Goal: Information Seeking & Learning: Check status

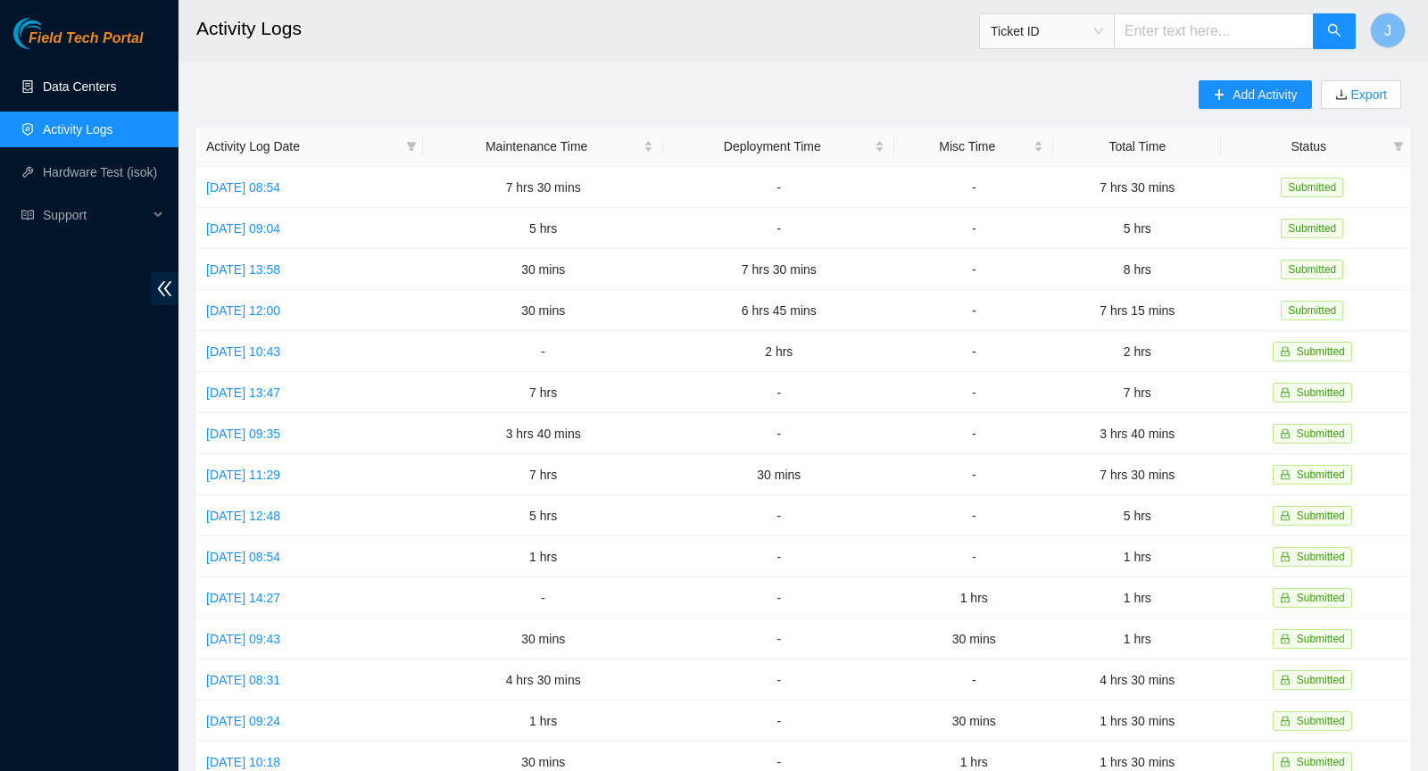
click at [82, 89] on link "Data Centers" at bounding box center [79, 86] width 73 height 14
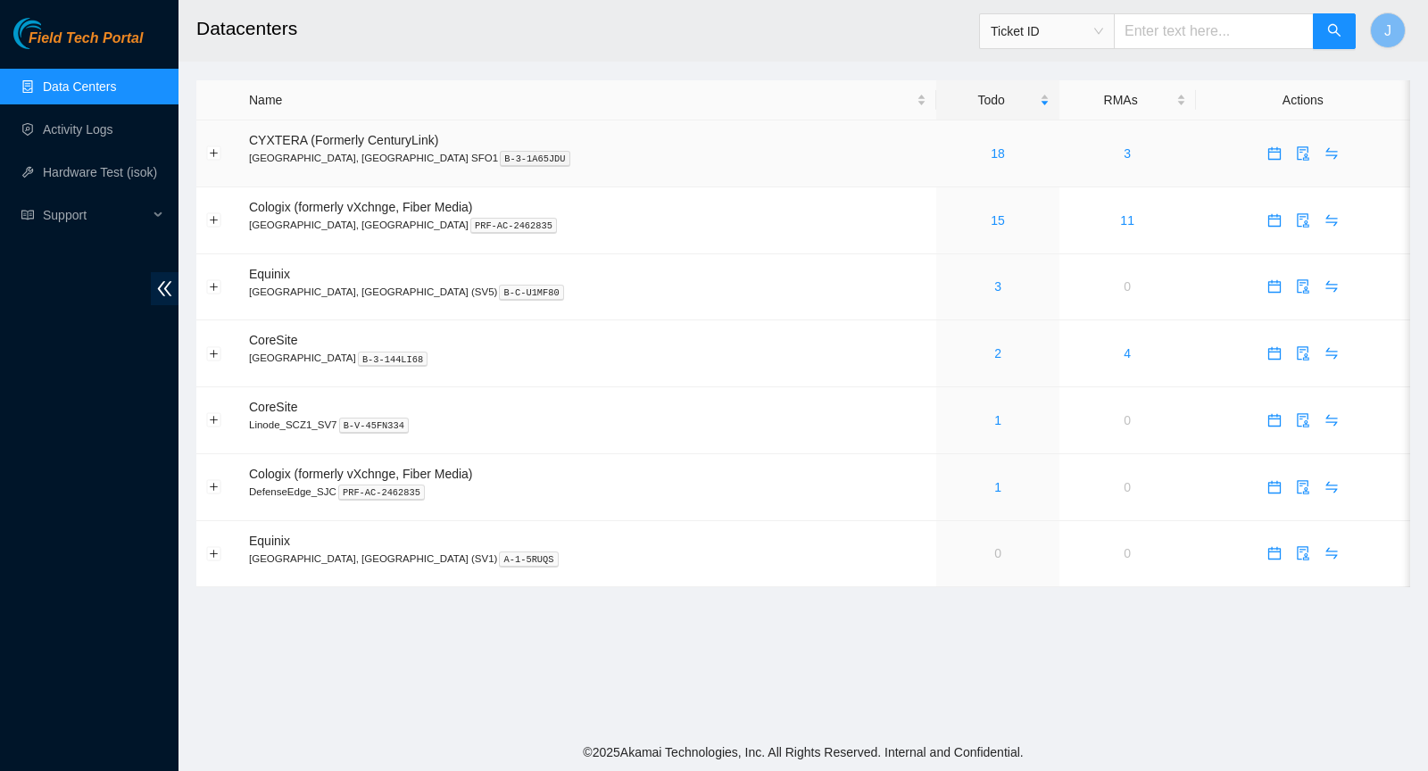
click at [946, 161] on div "18" at bounding box center [997, 154] width 103 height 20
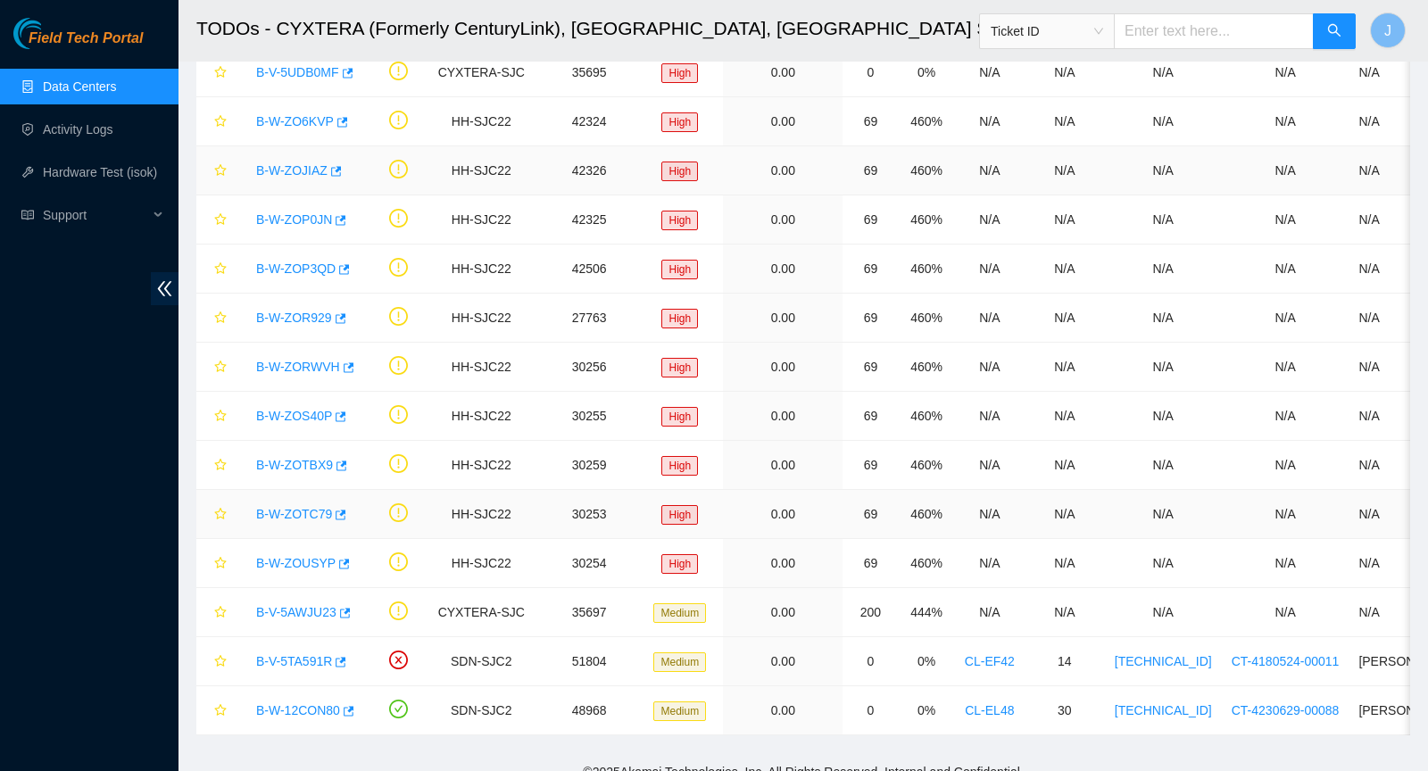
scroll to position [351, 0]
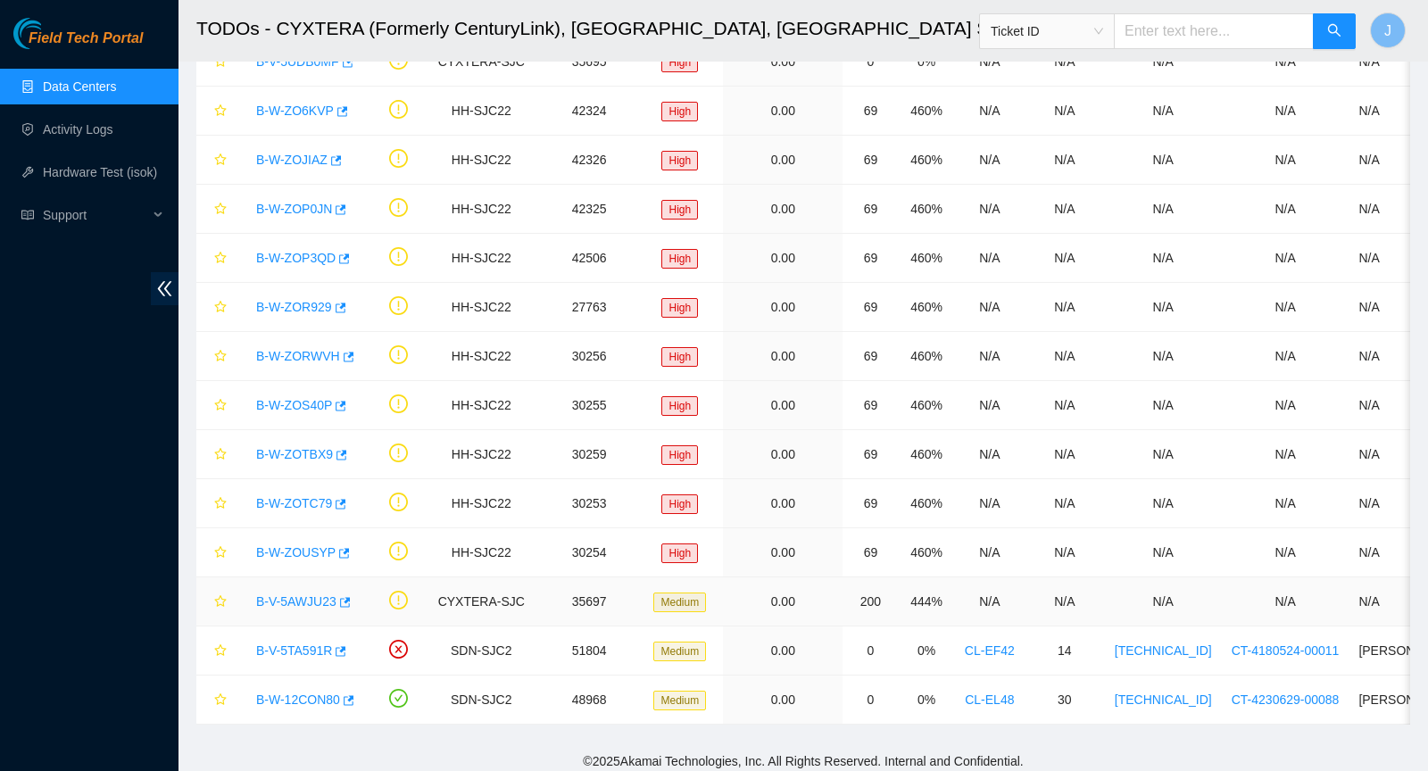
click at [318, 599] on link "B-V-5AWJU23" at bounding box center [296, 601] width 80 height 14
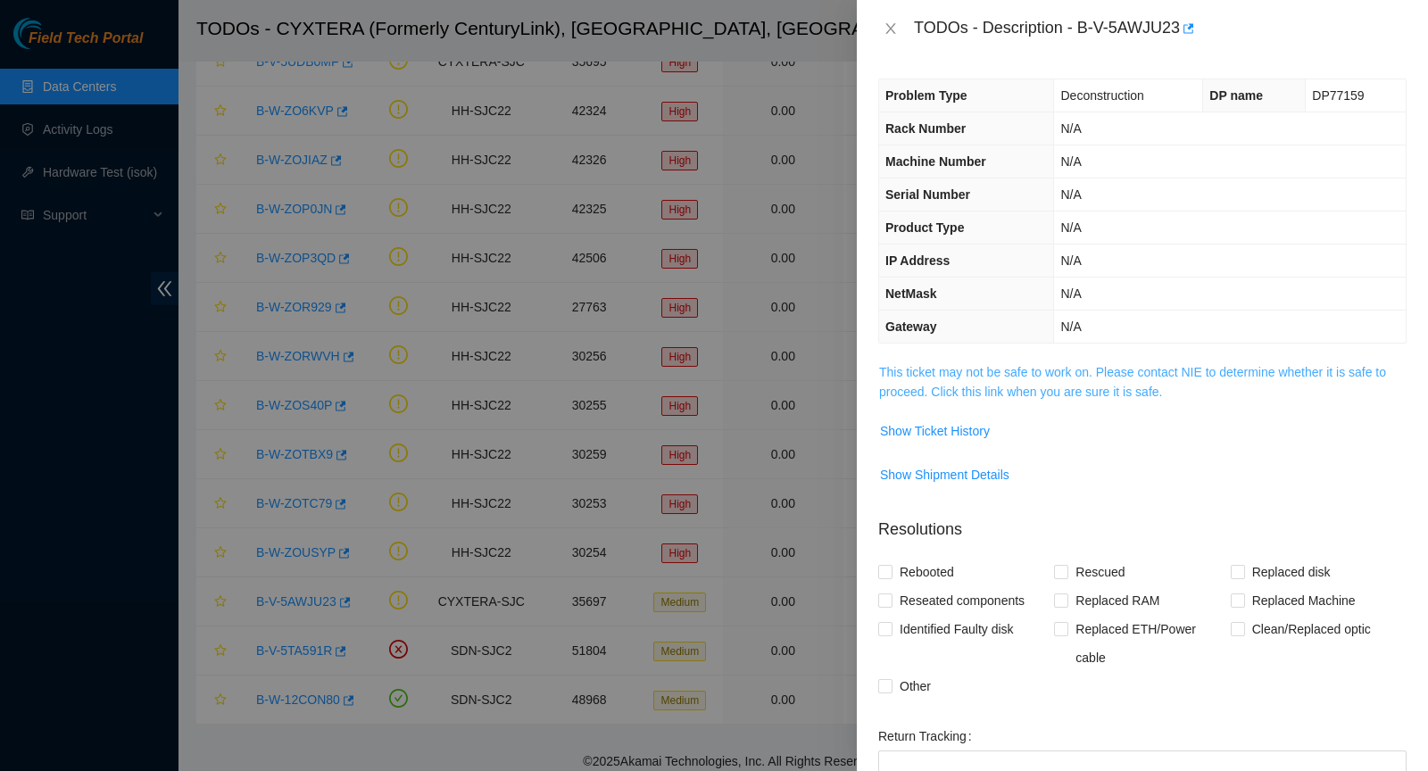
click at [999, 385] on link "This ticket may not be safe to work on. Please contact NIE to determine whether…" at bounding box center [1132, 382] width 507 height 34
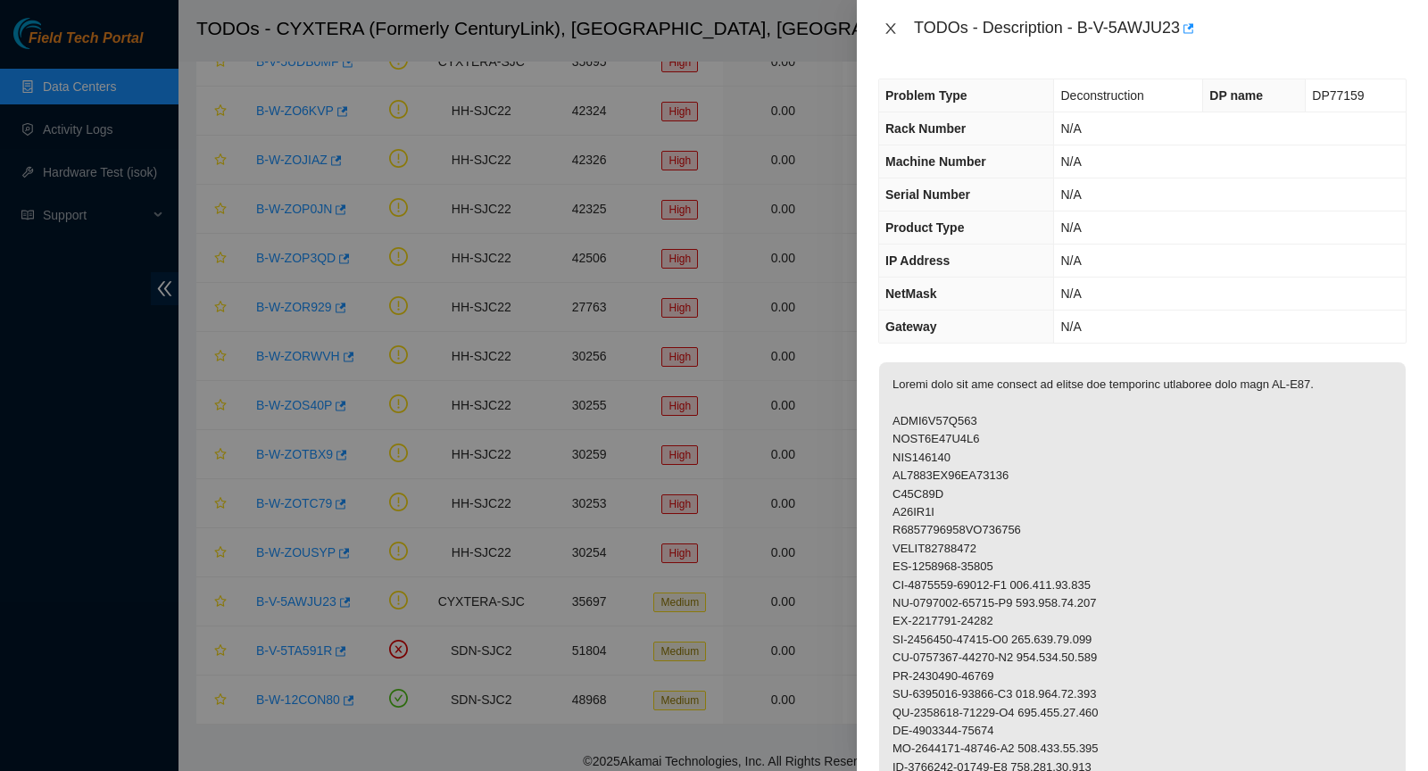
click at [880, 31] on button "Close" at bounding box center [890, 29] width 25 height 17
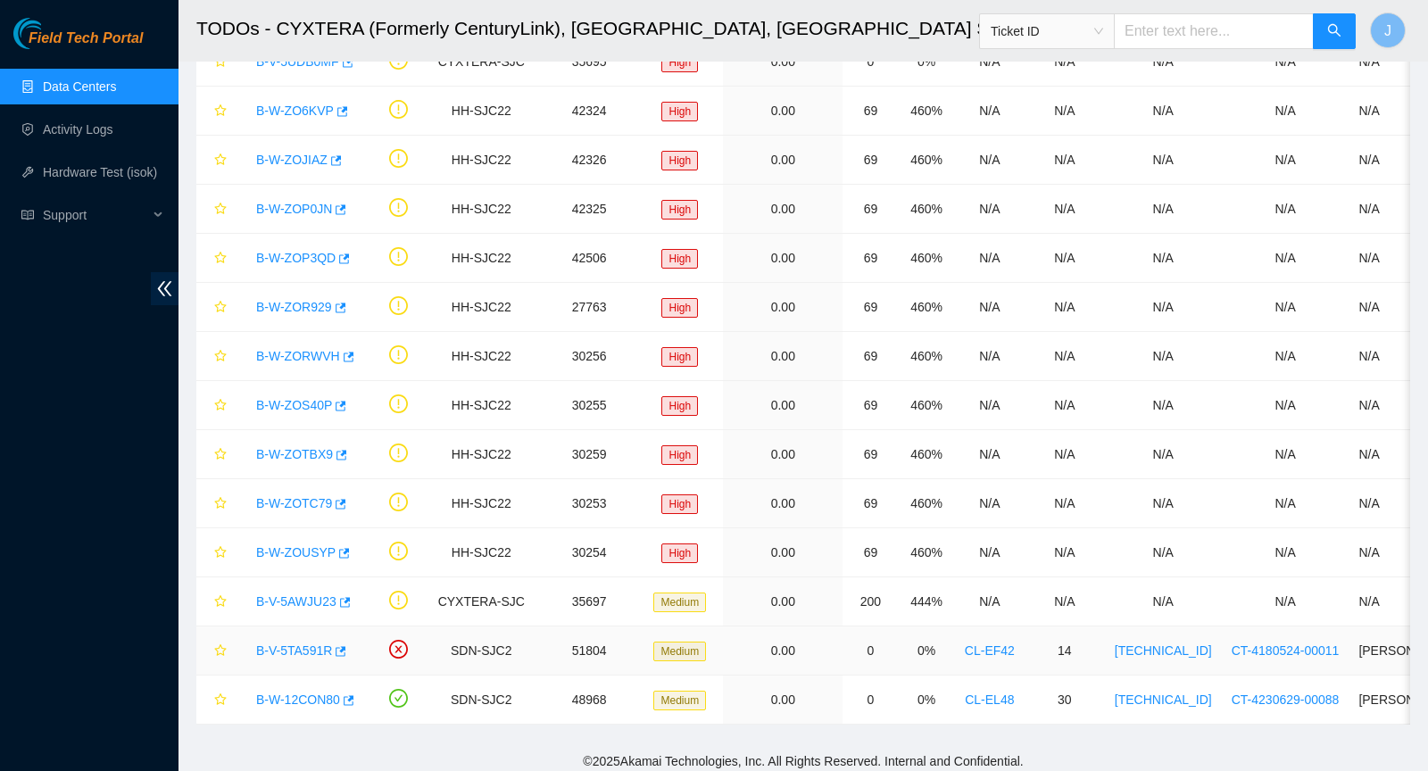
click at [289, 650] on div "B-V-5TA591R" at bounding box center [303, 650] width 112 height 29
click at [287, 644] on link "B-V-5TA591R" at bounding box center [294, 651] width 76 height 14
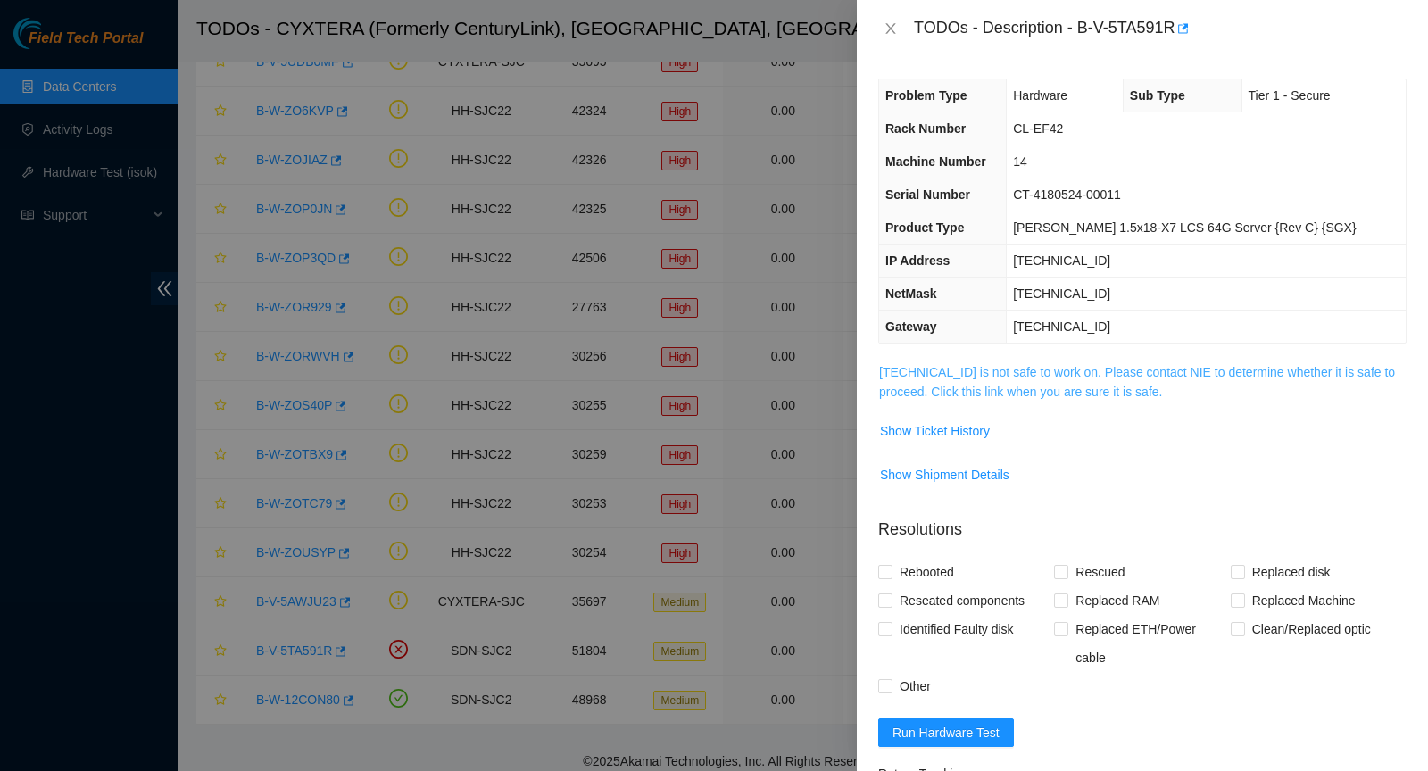
click at [934, 367] on link "23.47.148.17 is not safe to work on. Please contact NIE to determine whether it…" at bounding box center [1137, 382] width 516 height 34
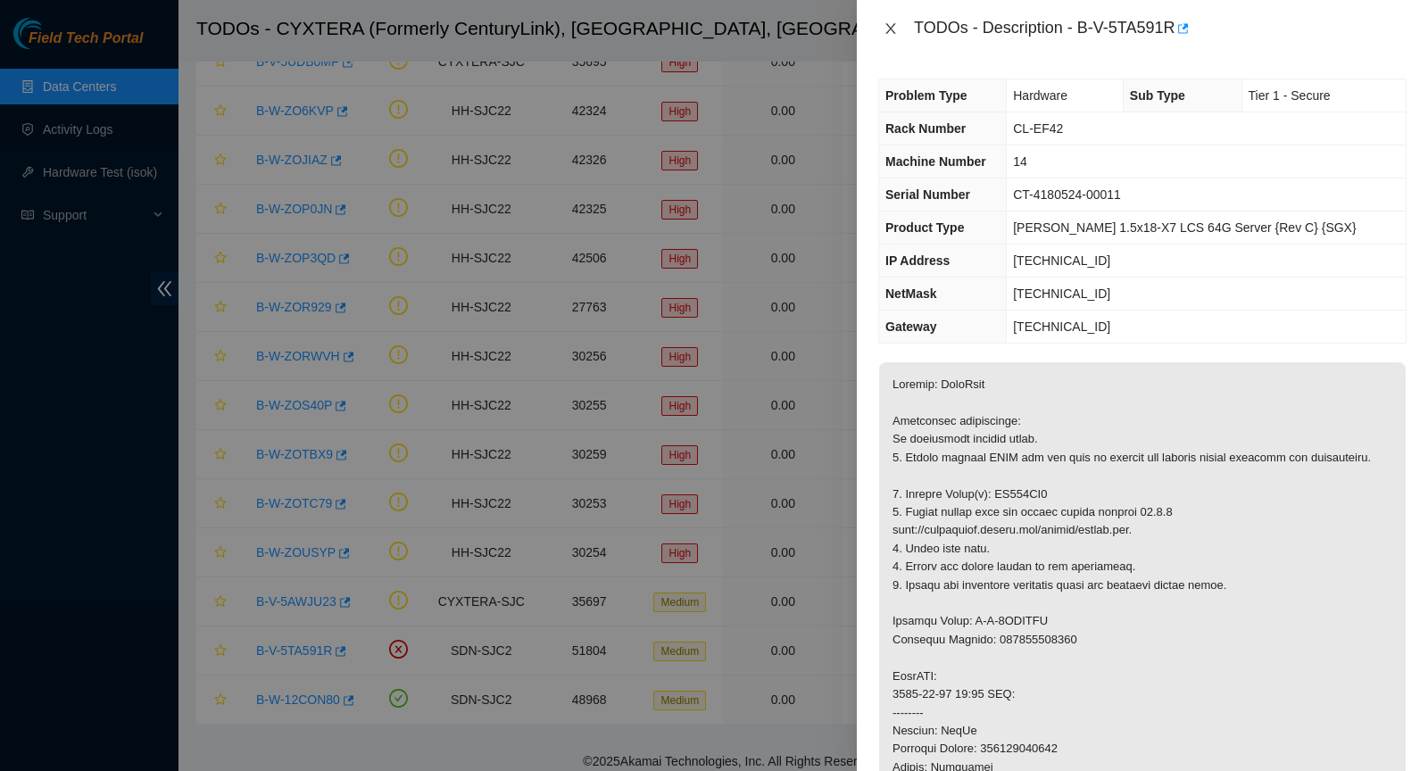
click at [891, 25] on icon "close" at bounding box center [891, 28] width 14 height 14
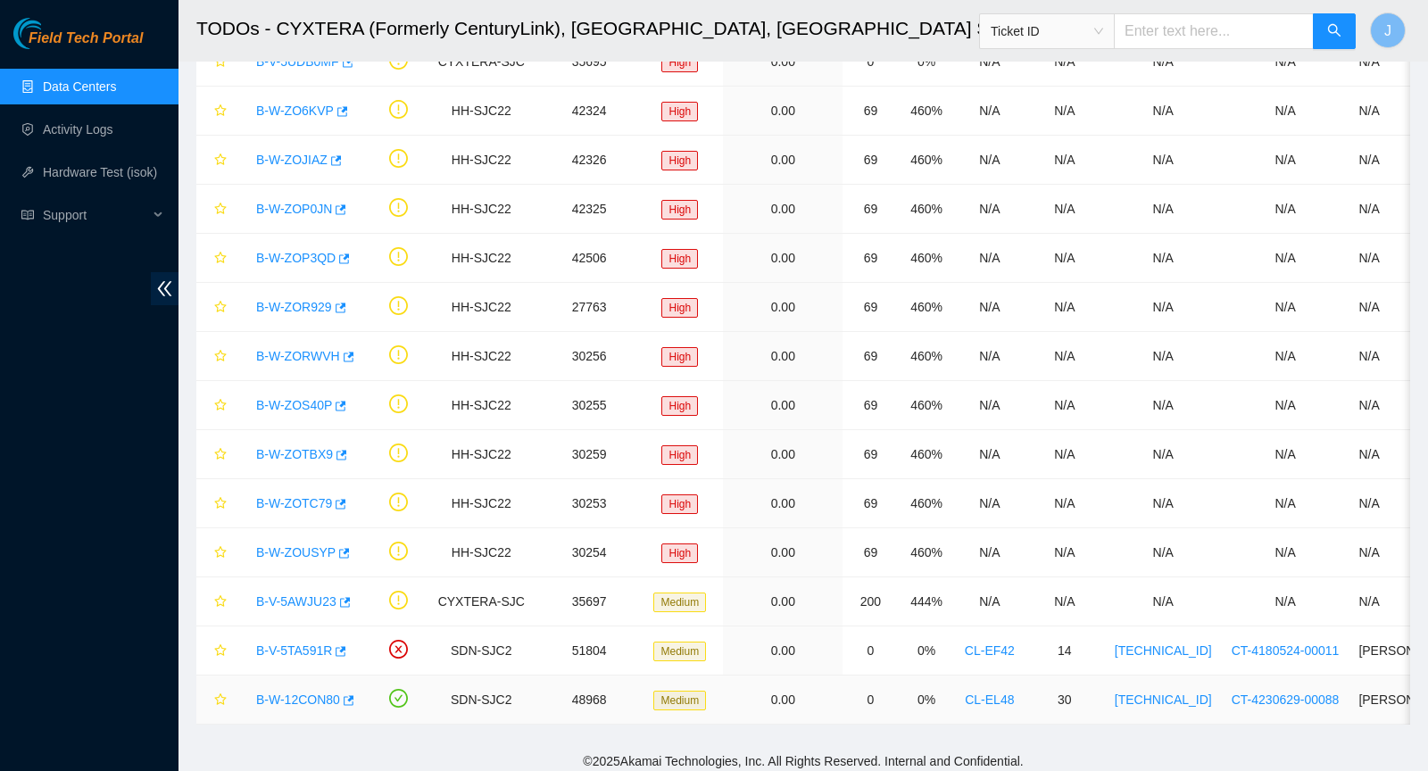
click at [279, 696] on link "B-W-12CON80" at bounding box center [298, 700] width 84 height 14
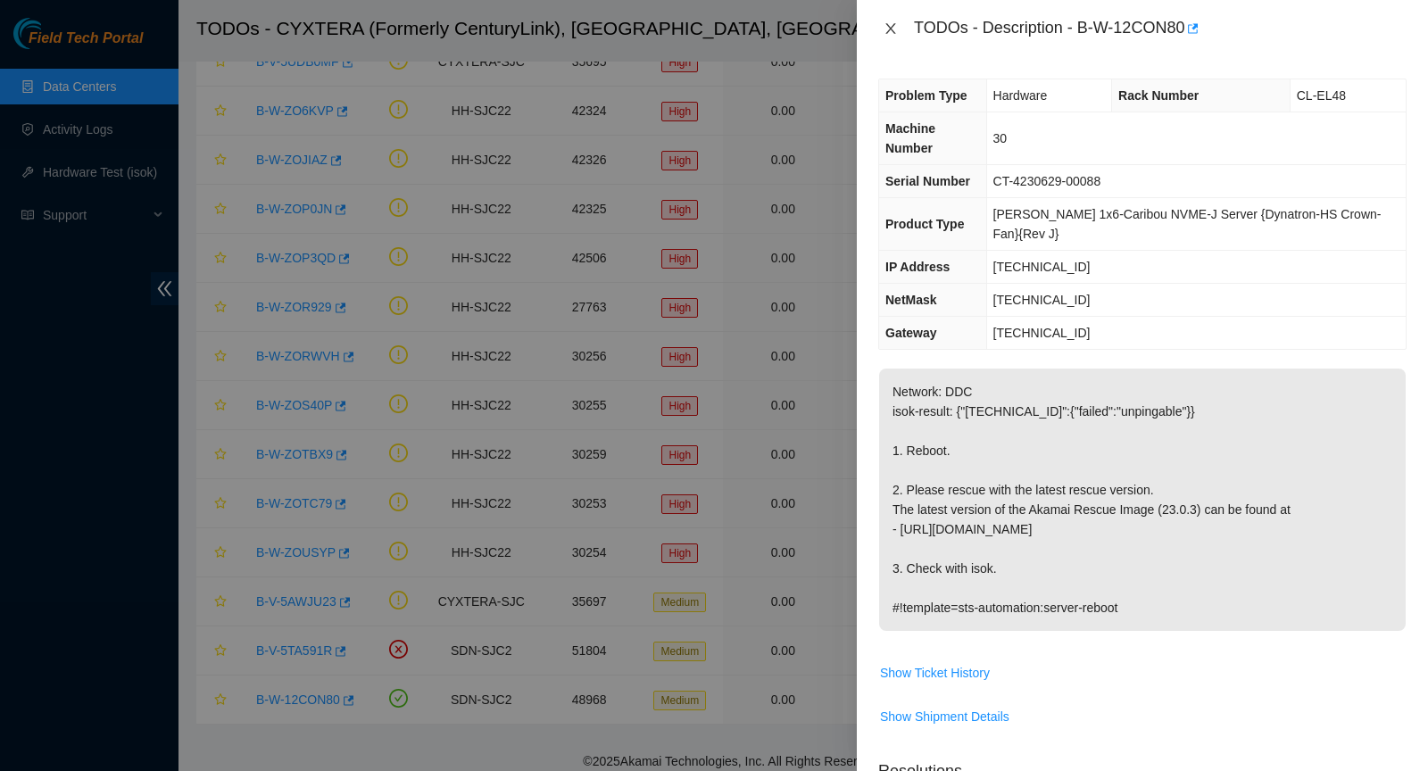
click at [888, 25] on icon "close" at bounding box center [890, 28] width 10 height 11
